Goal: Transaction & Acquisition: Purchase product/service

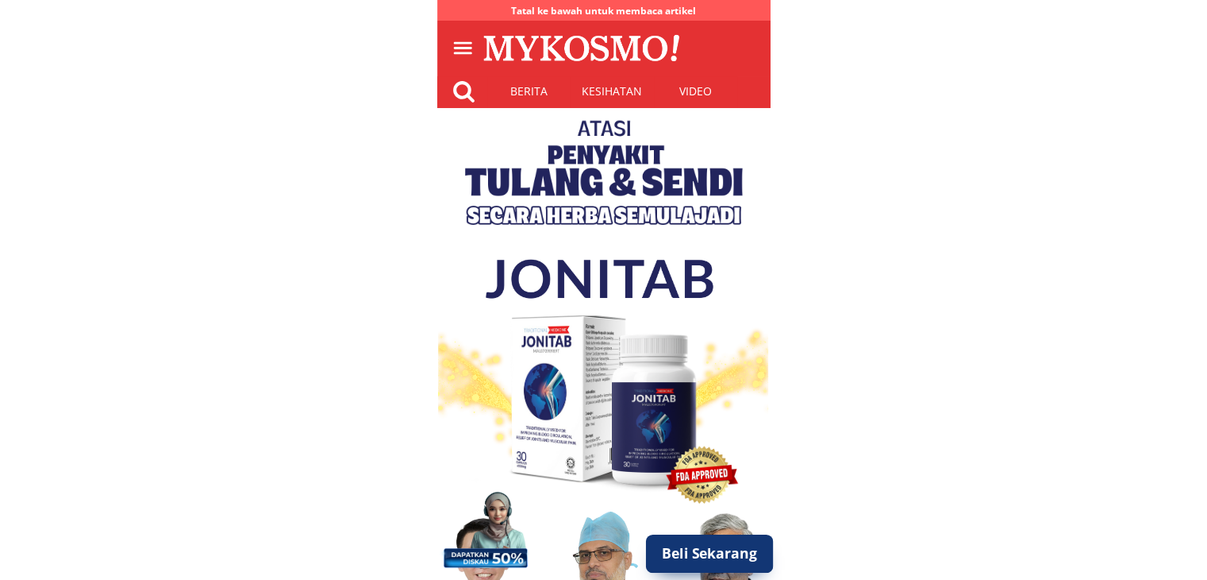
click at [730, 557] on p "Beli Sekarang" at bounding box center [709, 553] width 128 height 38
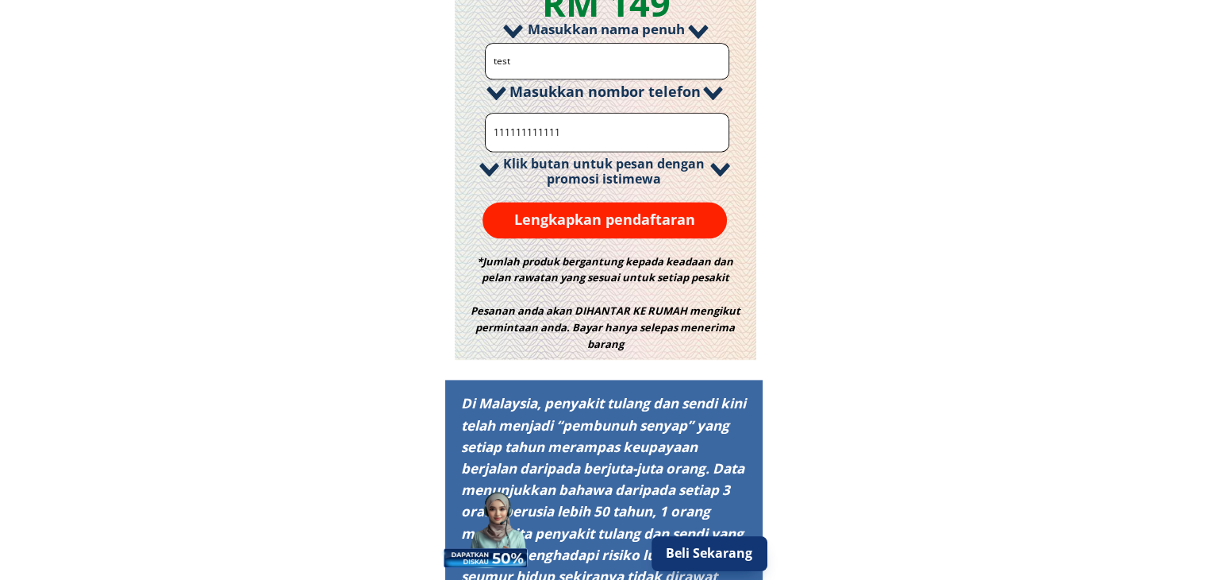
scroll to position [2134, 0]
click at [640, 217] on p "Lengkapkan pendaftaran" at bounding box center [605, 220] width 245 height 37
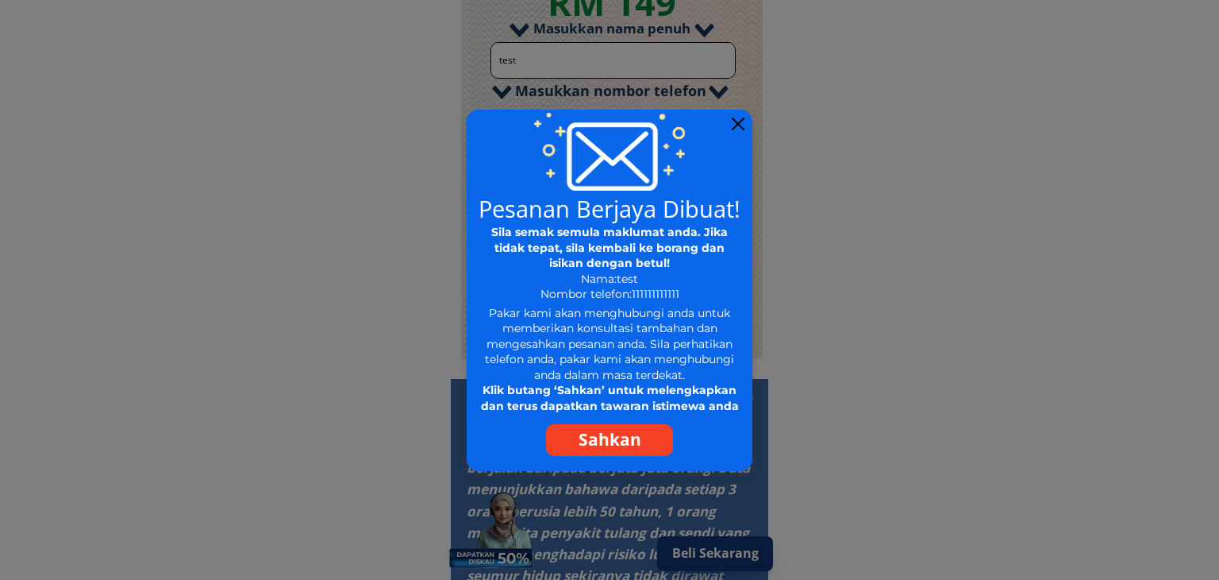
click at [620, 440] on p "Sahkan" at bounding box center [609, 440] width 127 height 32
click at [740, 124] on div at bounding box center [738, 123] width 13 height 13
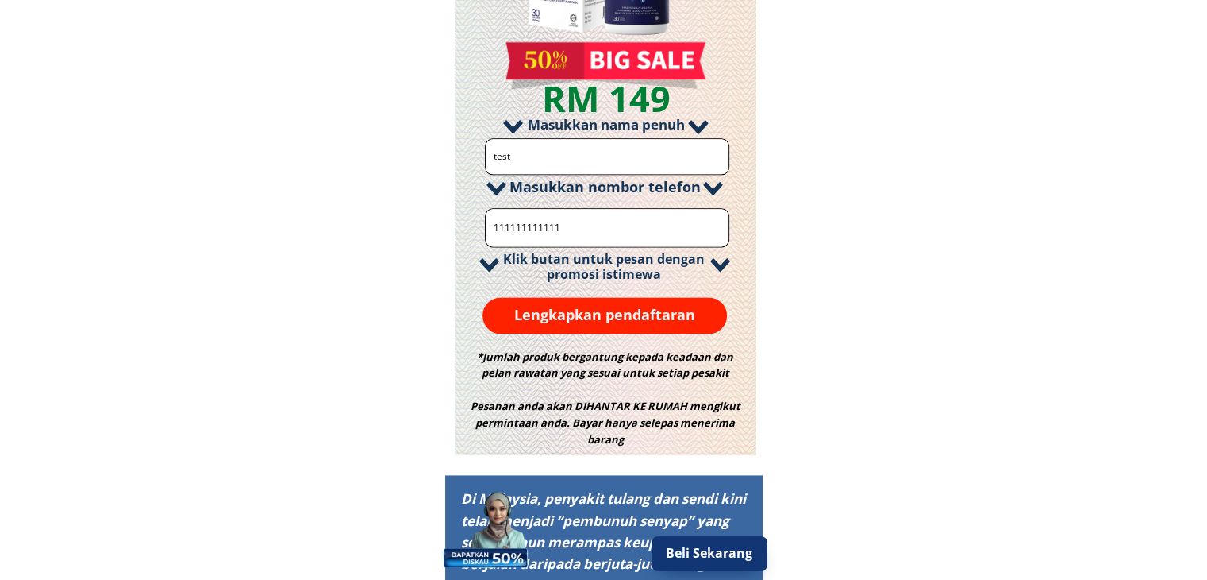
scroll to position [1975, 0]
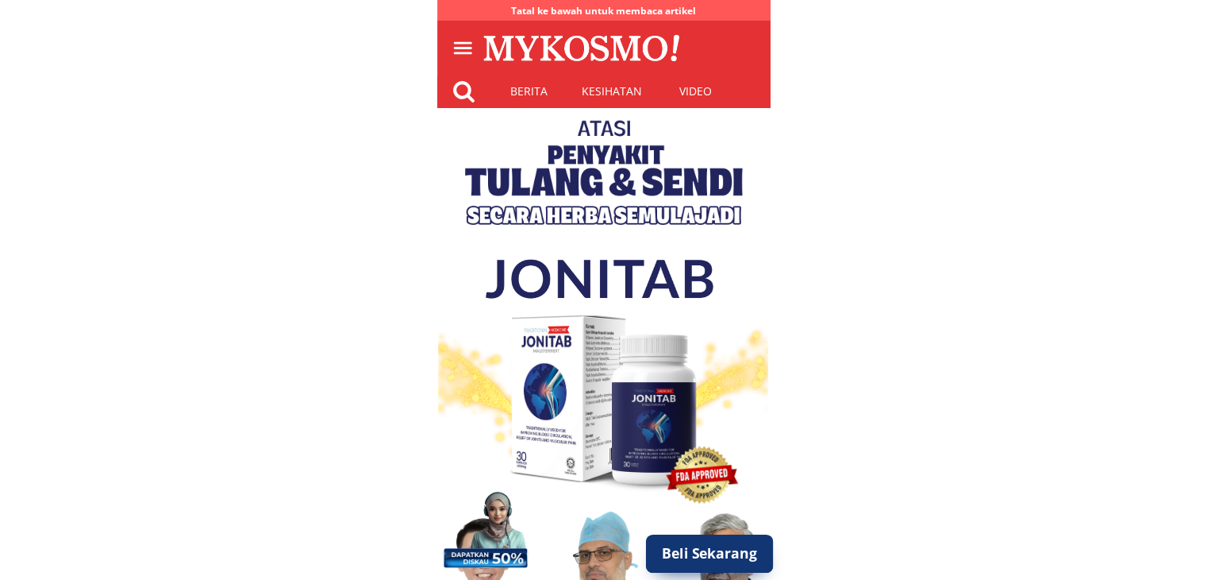
click at [718, 556] on p "Beli Sekarang" at bounding box center [709, 553] width 128 height 38
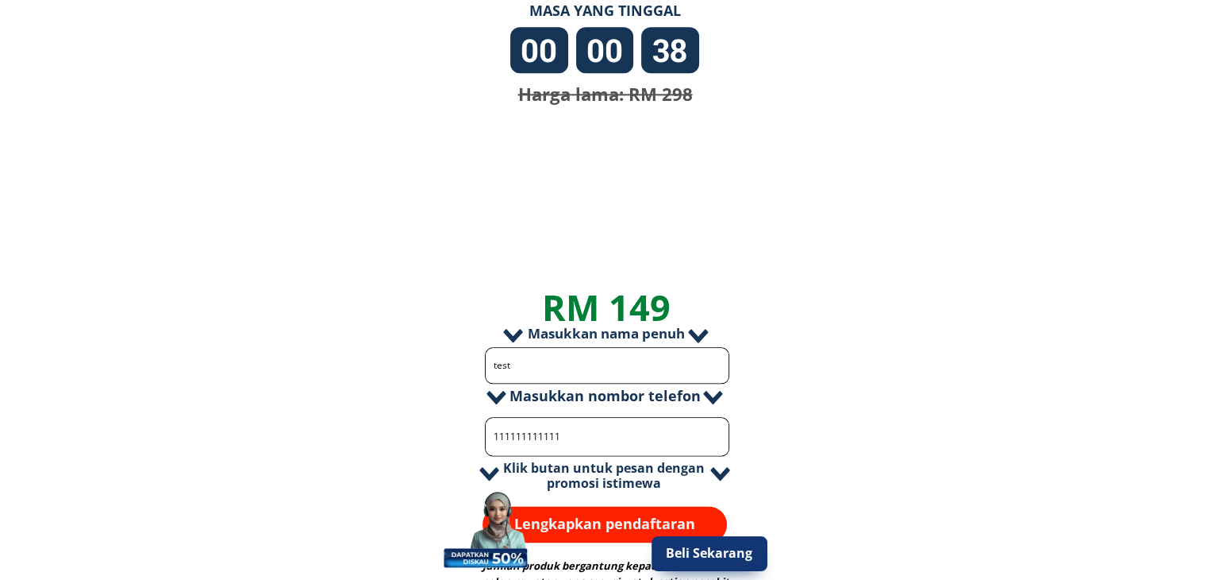
scroll to position [1896, 0]
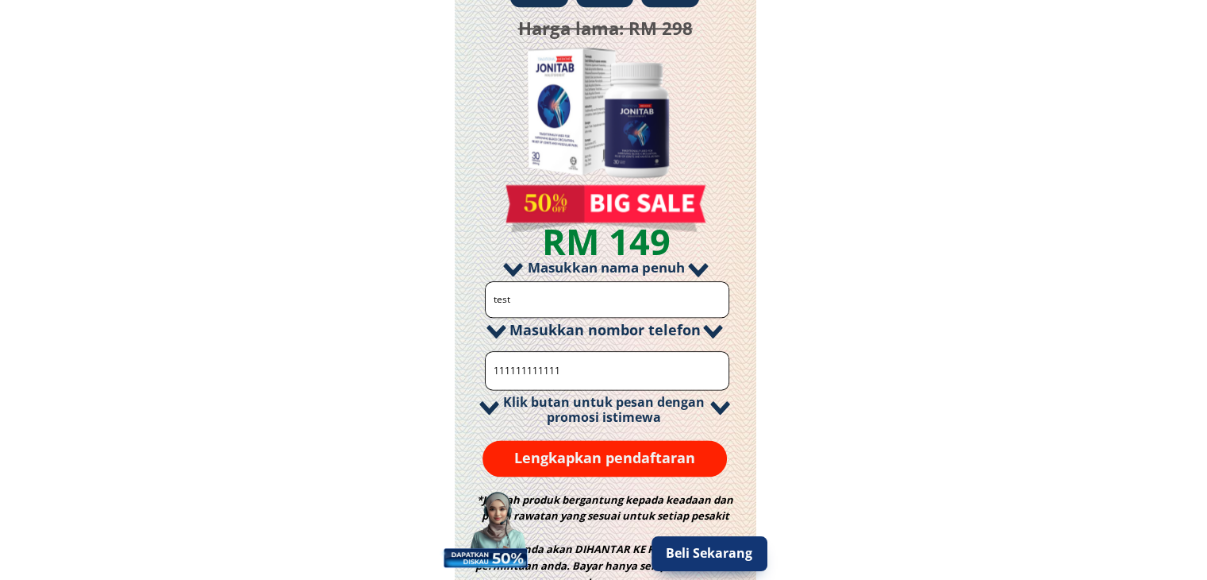
click at [610, 468] on p "Lengkapkan pendaftaran" at bounding box center [605, 458] width 245 height 37
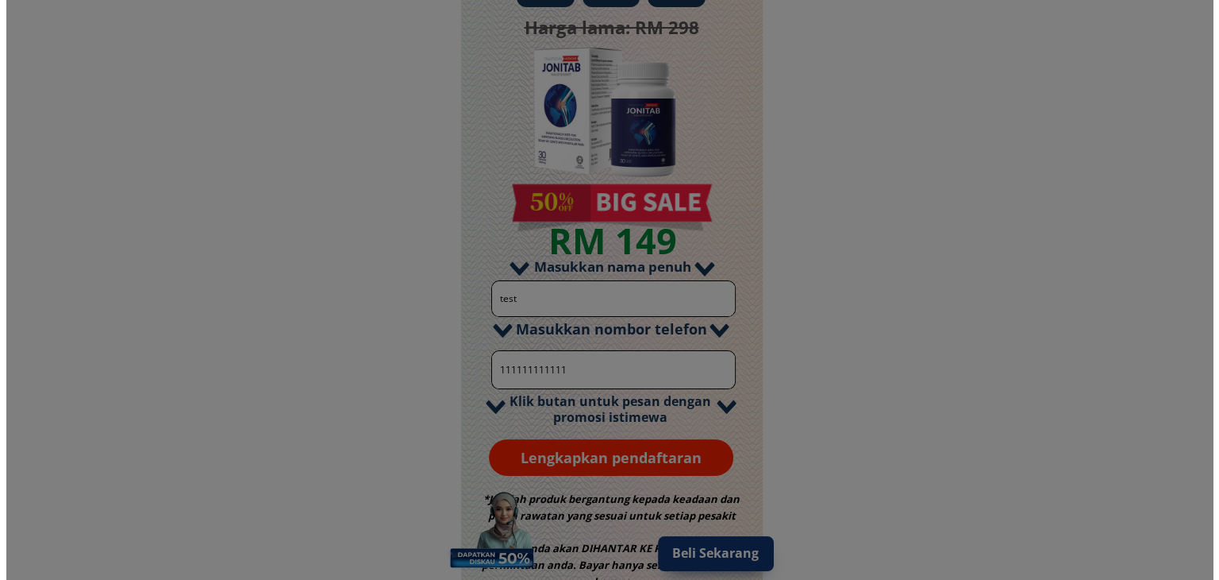
scroll to position [0, 0]
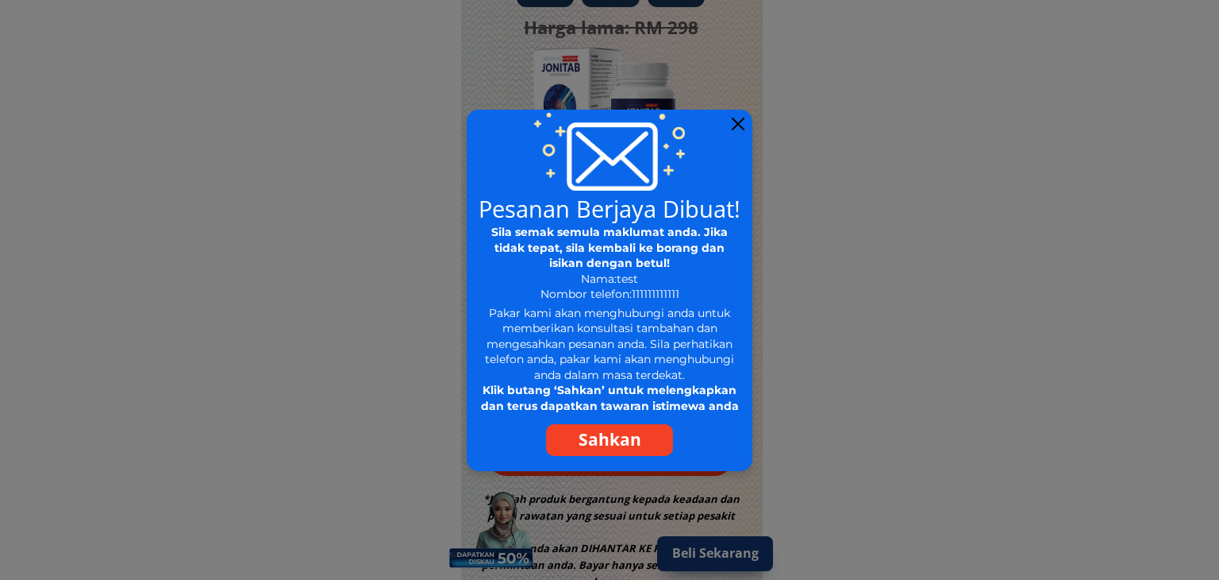
click at [622, 436] on p "Sahkan" at bounding box center [609, 440] width 127 height 32
click at [737, 125] on div at bounding box center [738, 123] width 13 height 13
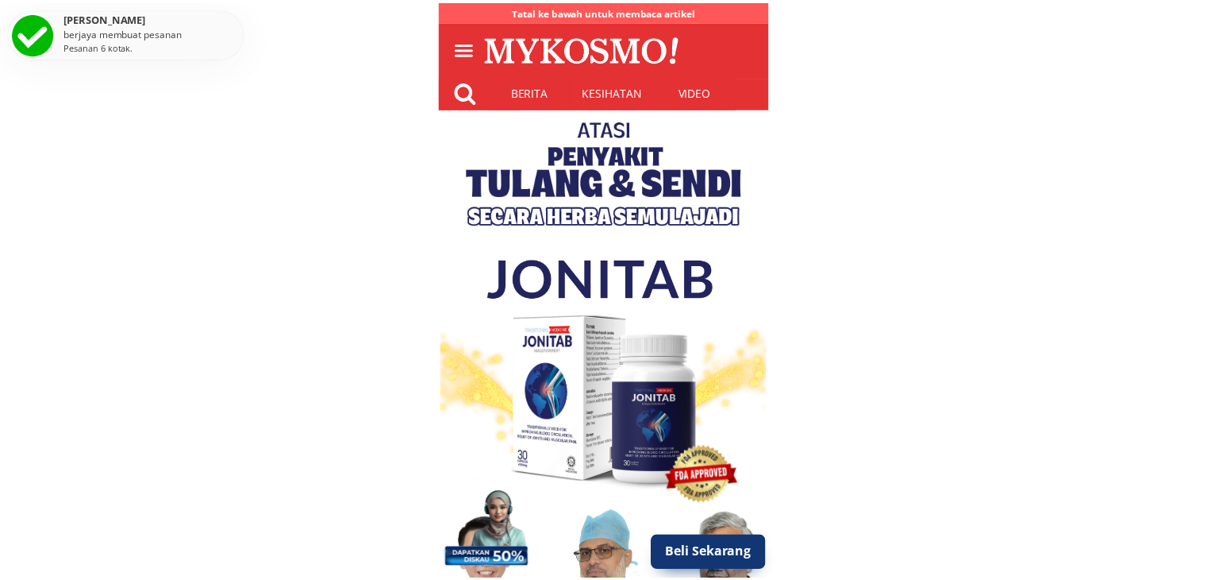
scroll to position [1896, 0]
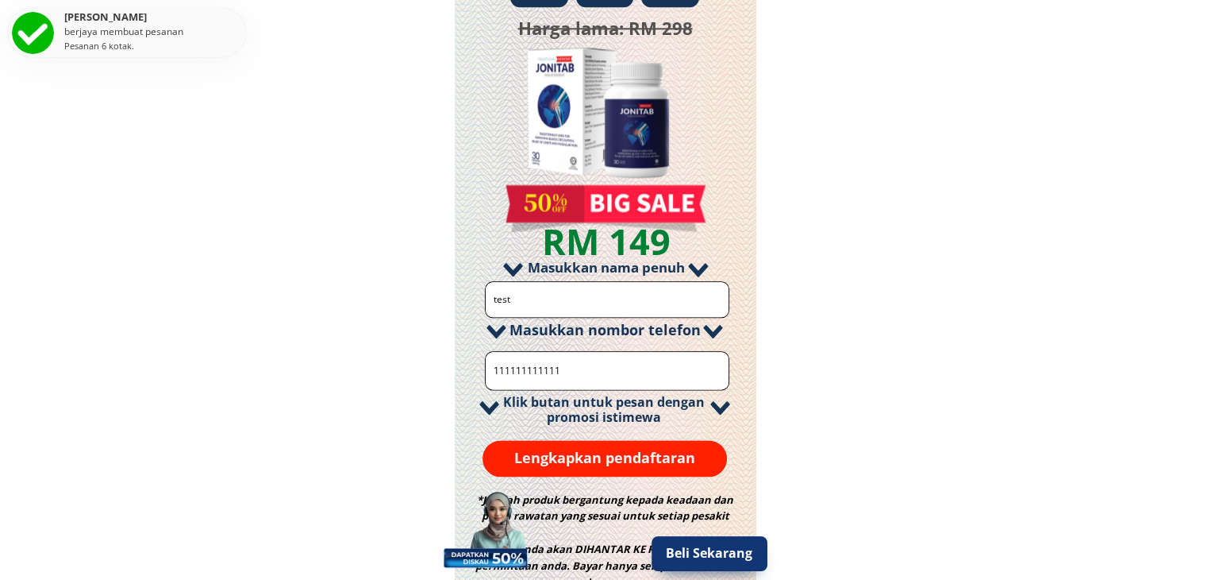
click at [562, 299] on input "test" at bounding box center [608, 299] width 236 height 35
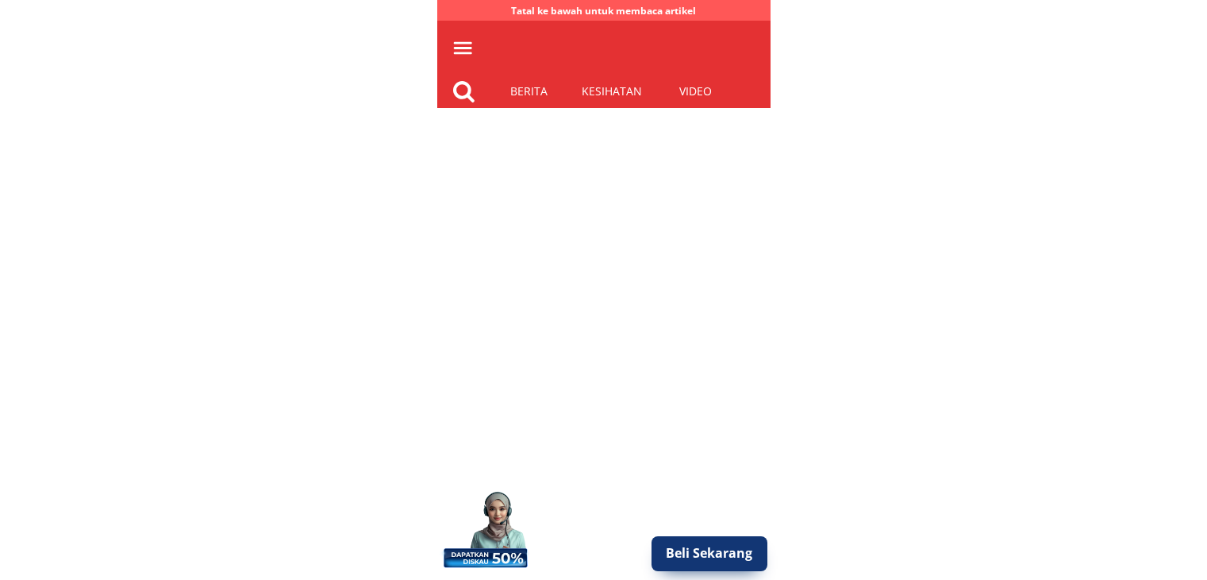
scroll to position [1896, 0]
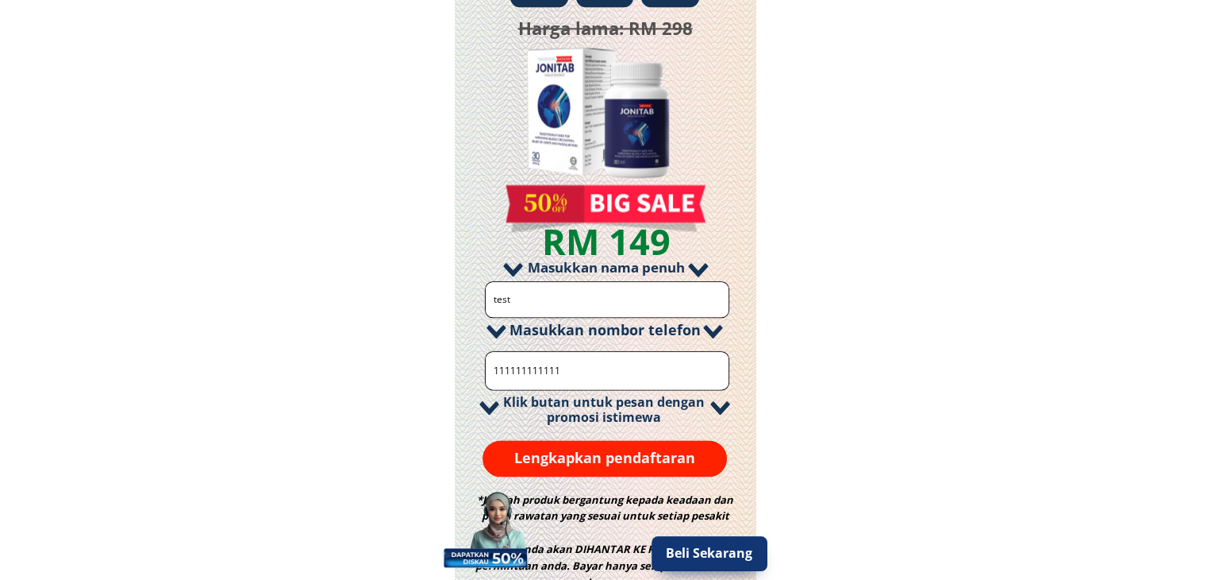
click at [567, 343] on form "**********" at bounding box center [606, 378] width 247 height 195
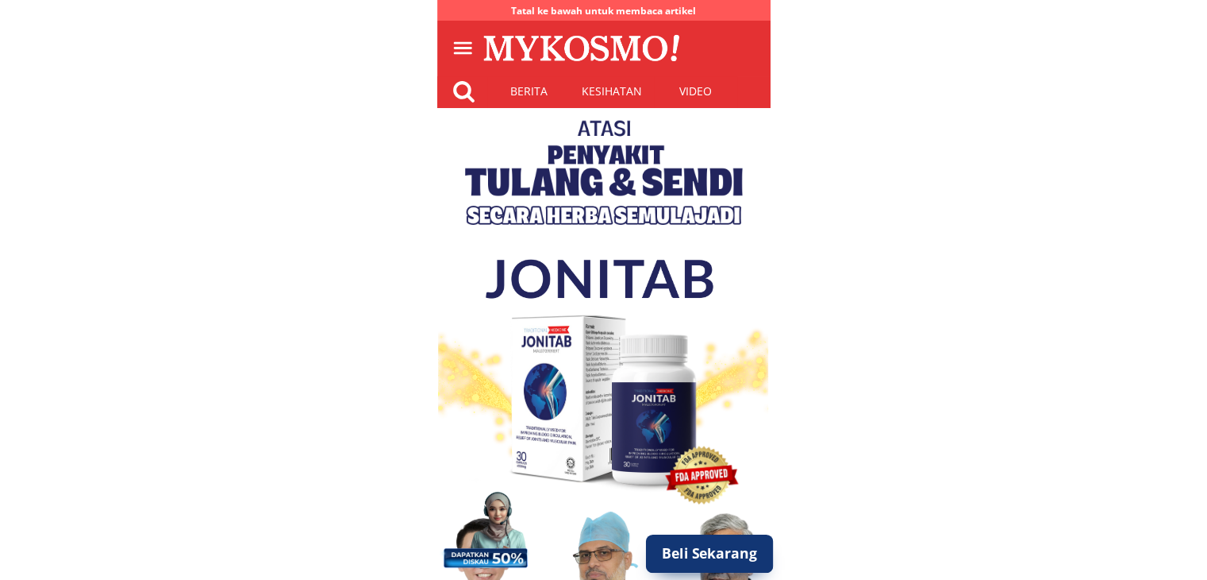
click at [702, 551] on p "Beli Sekarang" at bounding box center [709, 553] width 128 height 38
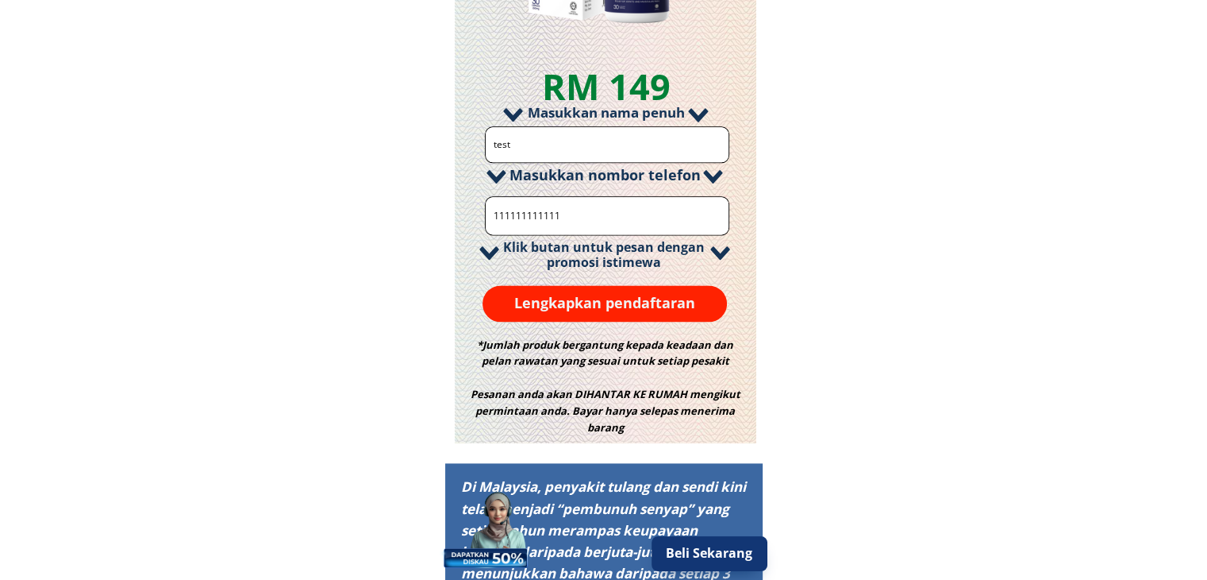
scroll to position [2055, 0]
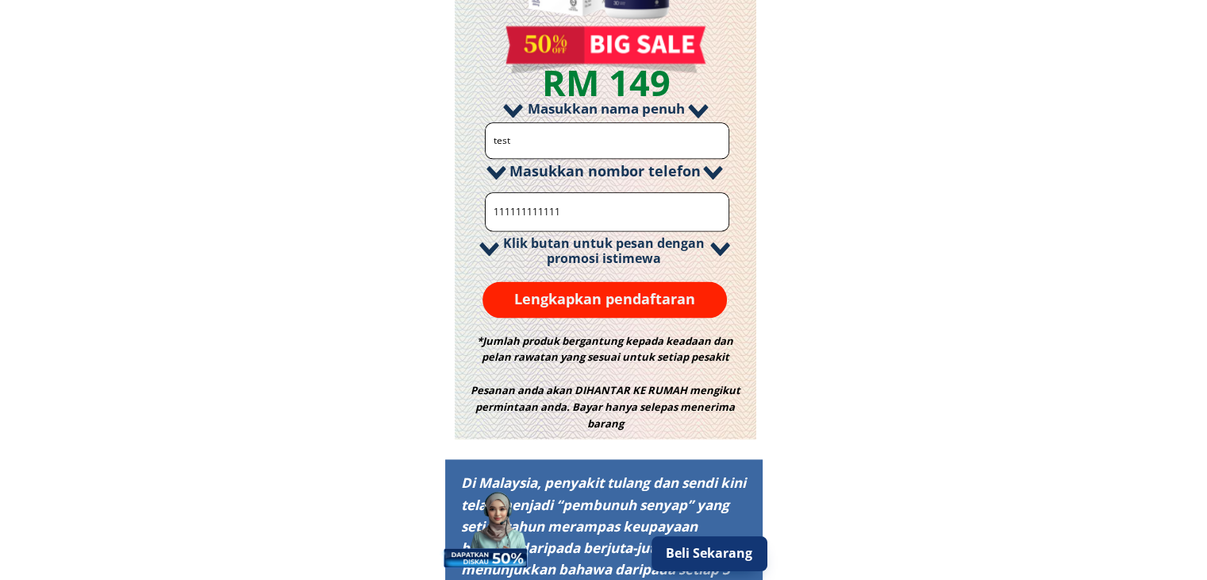
click at [626, 298] on p "Lengkapkan pendaftaran" at bounding box center [605, 299] width 245 height 37
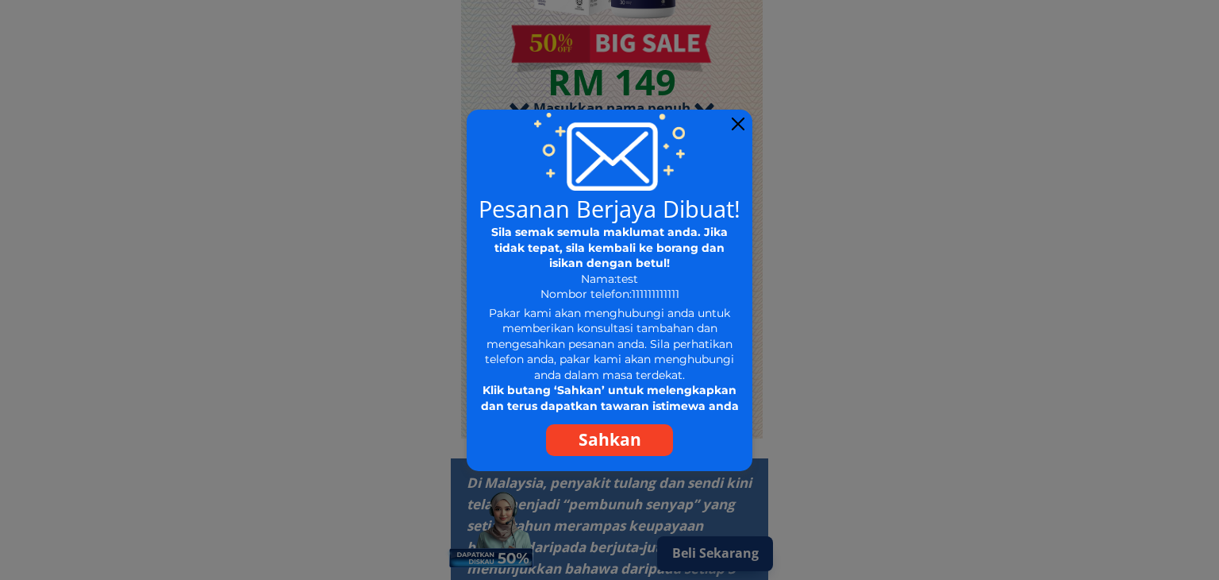
click at [612, 437] on p "Sahkan" at bounding box center [609, 440] width 127 height 32
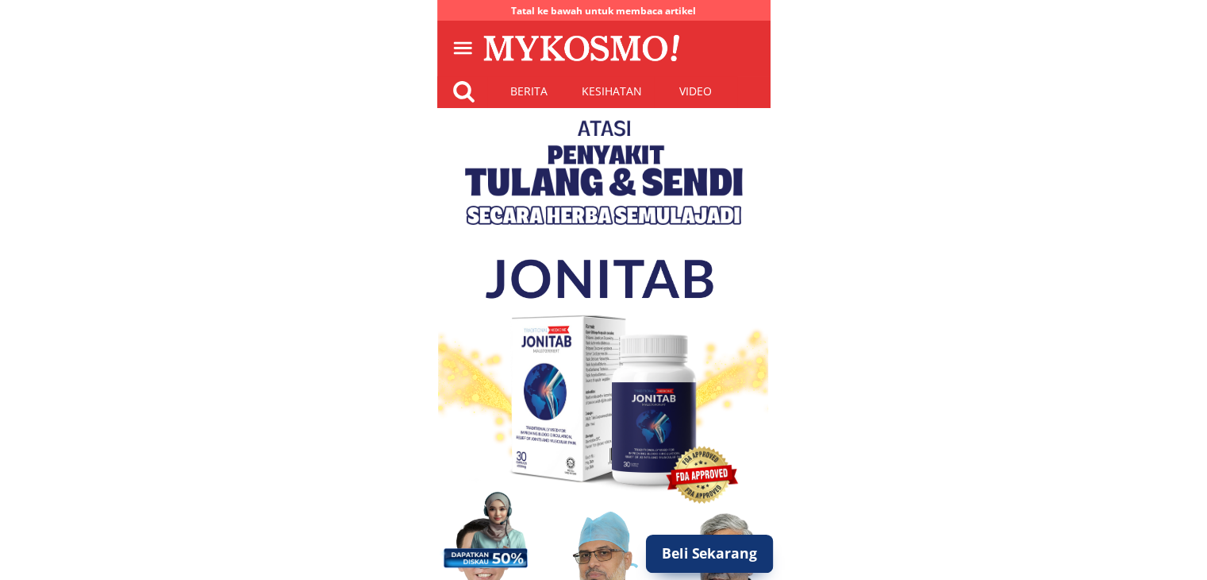
click at [702, 547] on p "Beli Sekarang" at bounding box center [709, 553] width 128 height 38
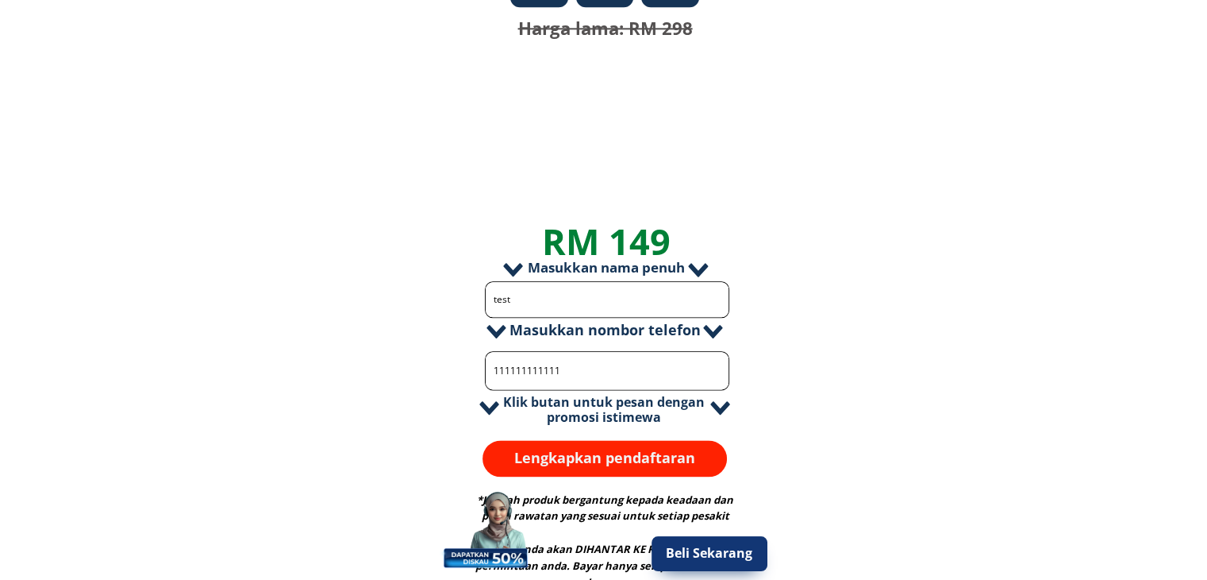
scroll to position [1975, 0]
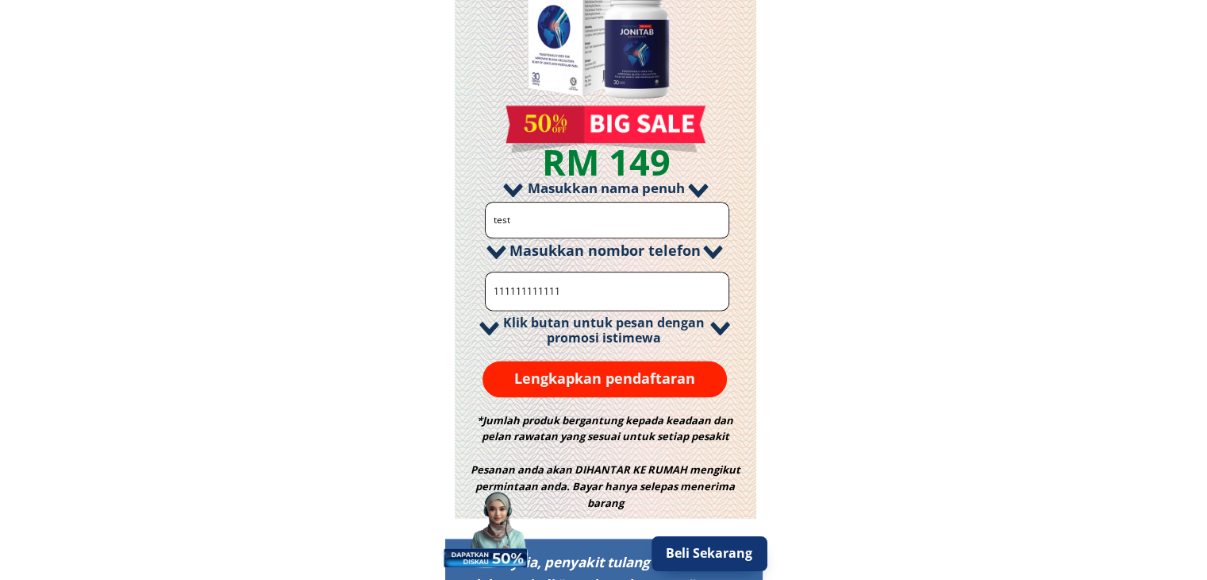
click at [657, 379] on p "Lengkapkan pendaftaran" at bounding box center [605, 378] width 245 height 37
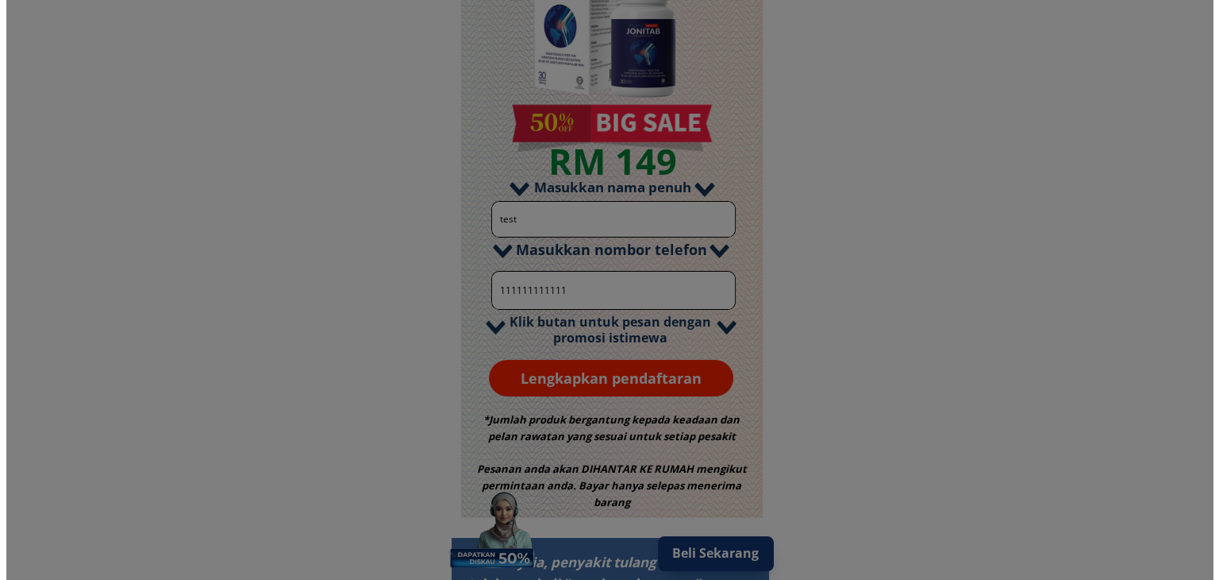
scroll to position [0, 0]
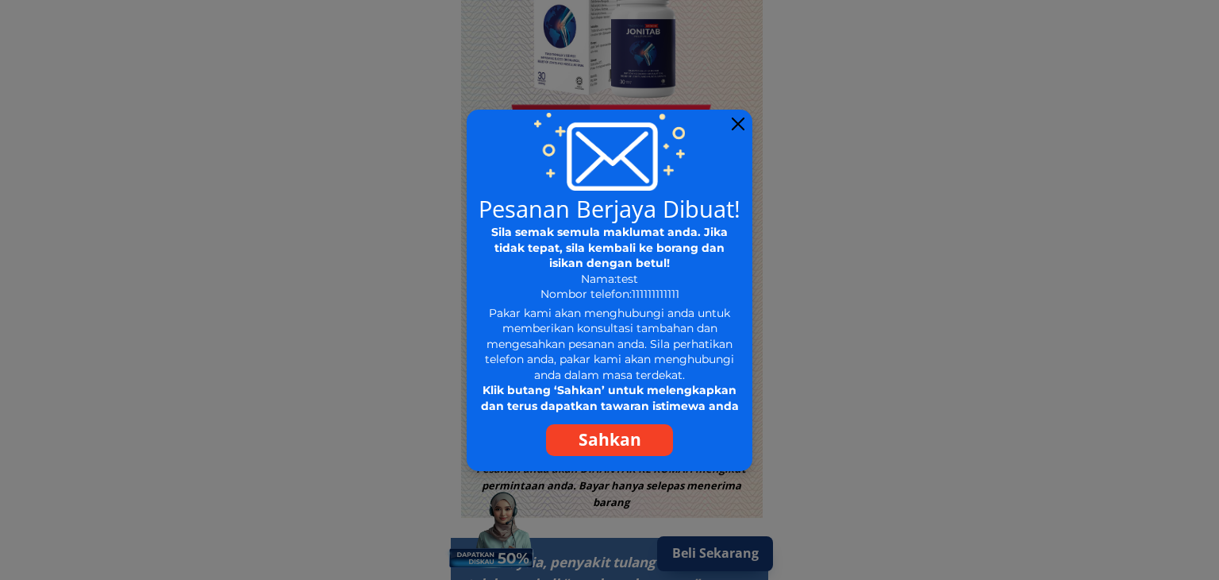
click at [632, 435] on p "Sahkan" at bounding box center [609, 440] width 127 height 32
click at [738, 123] on div at bounding box center [738, 123] width 13 height 13
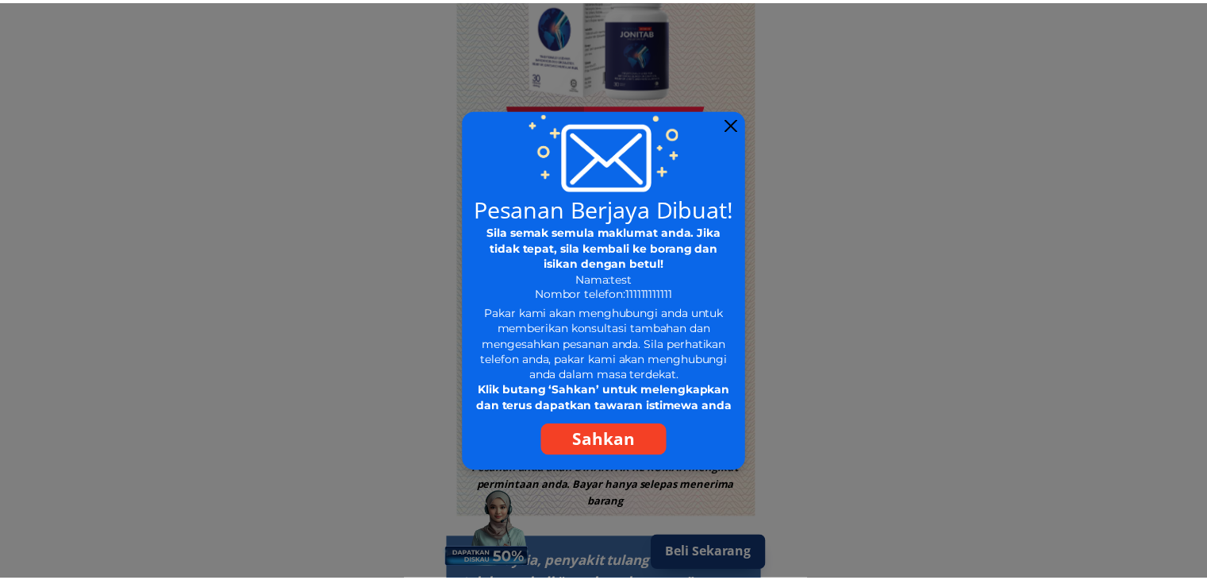
scroll to position [1975, 0]
